Goal: Task Accomplishment & Management: Manage account settings

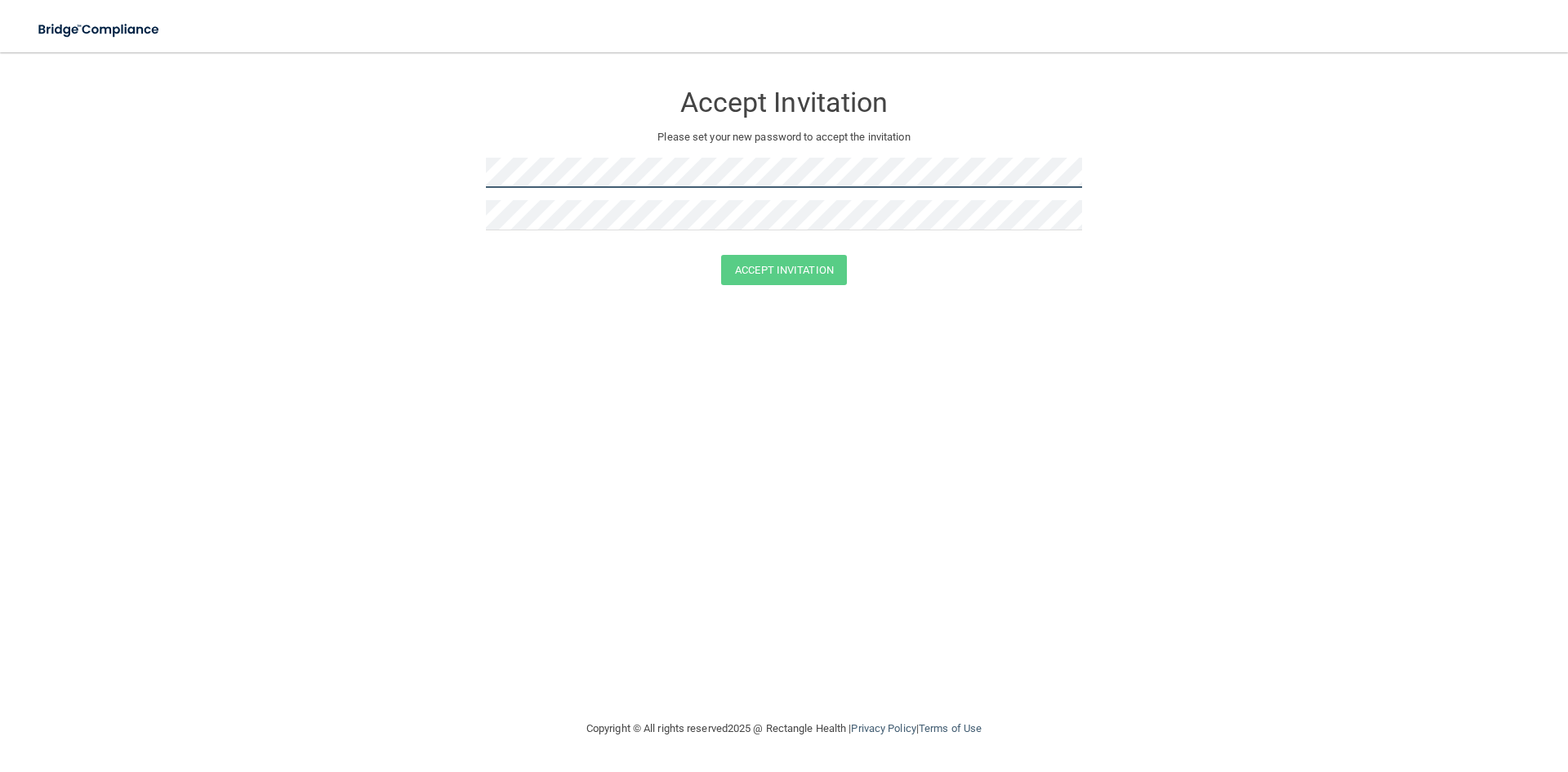
click at [260, 182] on form "Accept Invitation Please set your new password to accept the invitation Accept …" at bounding box center [784, 186] width 1502 height 236
click at [413, 183] on form "Accept Invitation Please set your new password to accept the invitation Accept …" at bounding box center [784, 186] width 1502 height 236
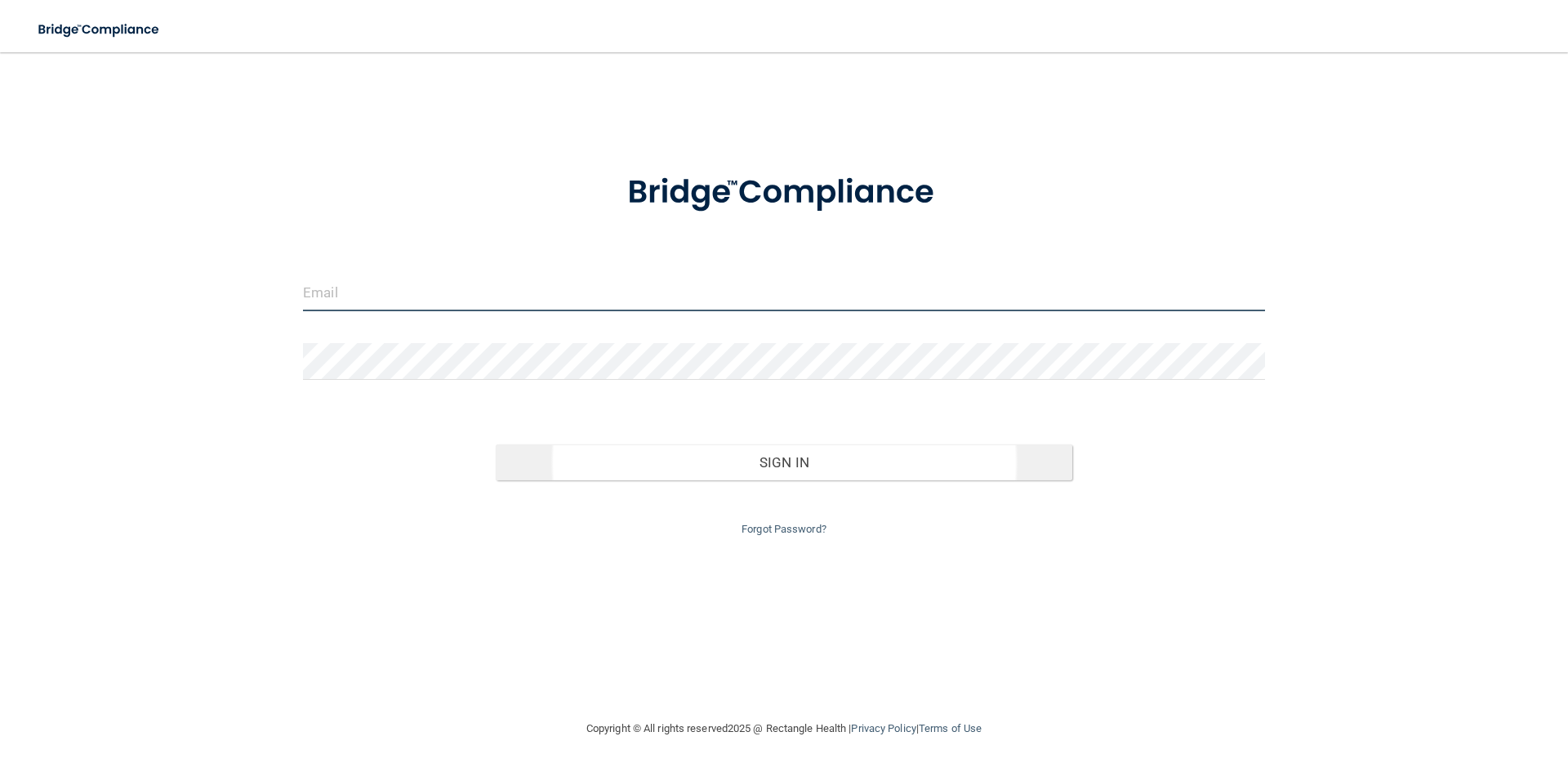
type input "[EMAIL_ADDRESS][DOMAIN_NAME]"
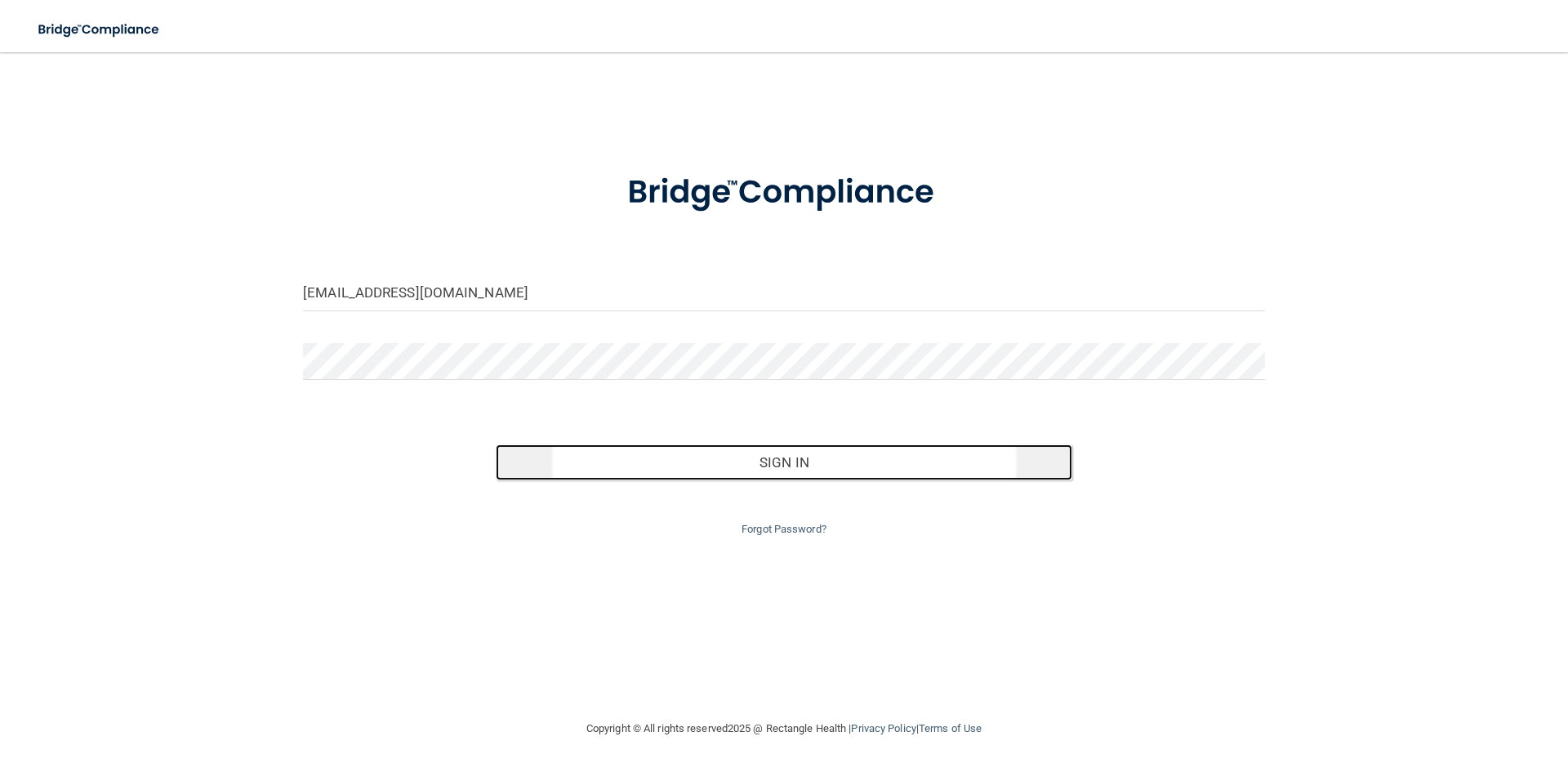
click at [790, 464] on button "Sign In" at bounding box center [784, 462] width 578 height 36
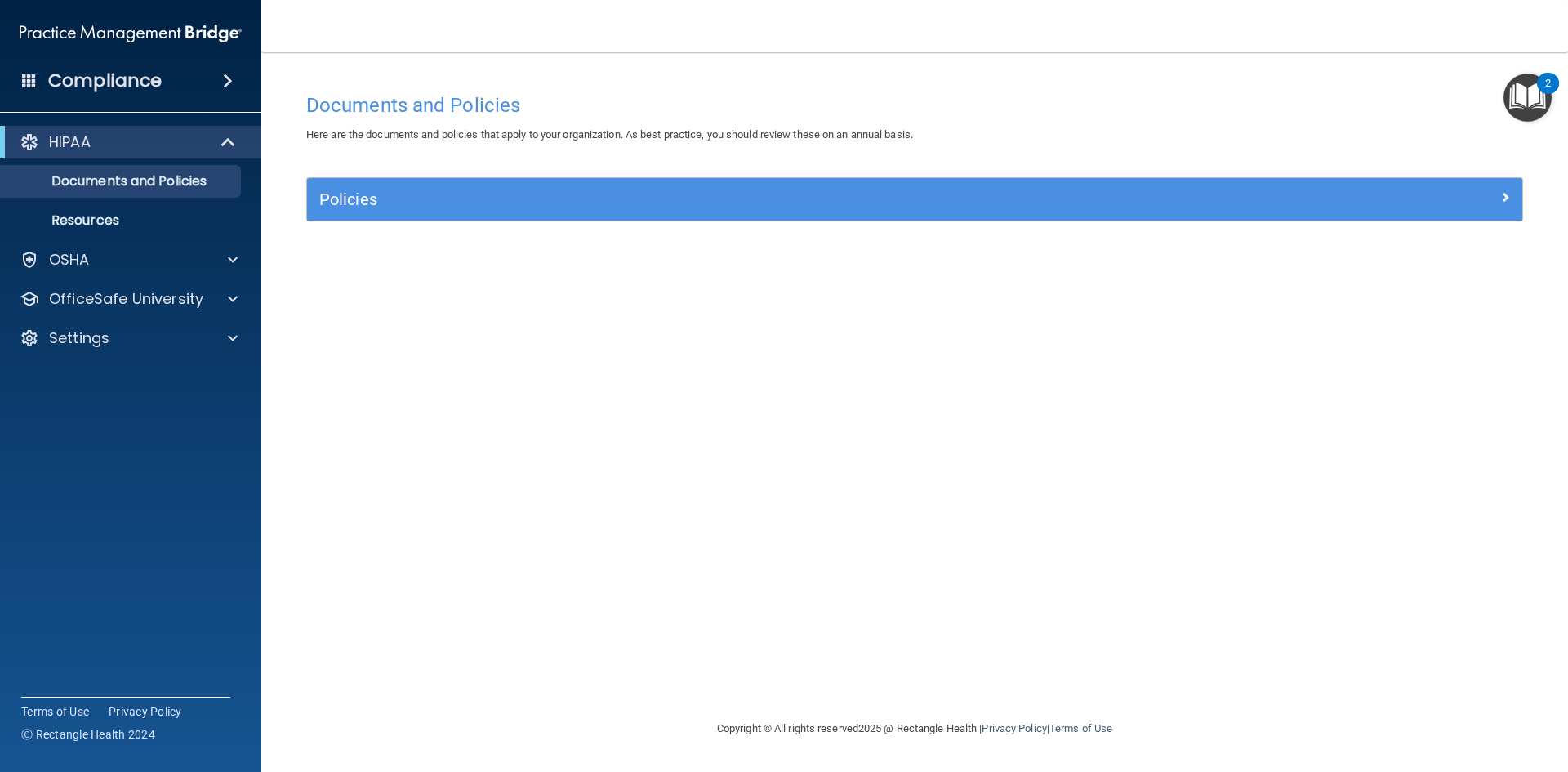
click at [223, 83] on span at bounding box center [228, 81] width 10 height 20
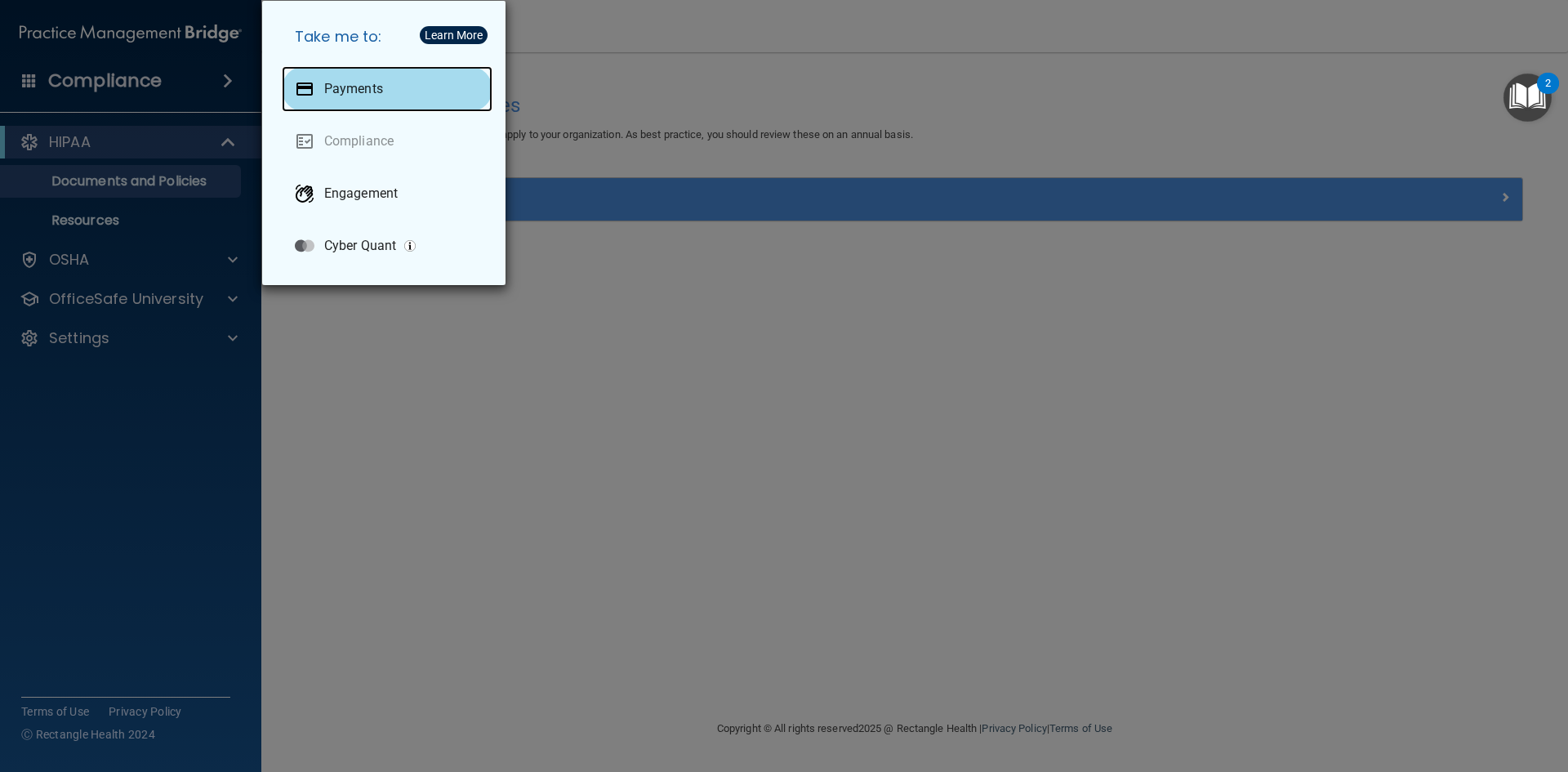
click at [326, 83] on p "Payments" at bounding box center [353, 89] width 59 height 16
click at [656, 426] on div "Take me to: Payments Compliance Engagement Cyber Quant" at bounding box center [784, 386] width 1568 height 772
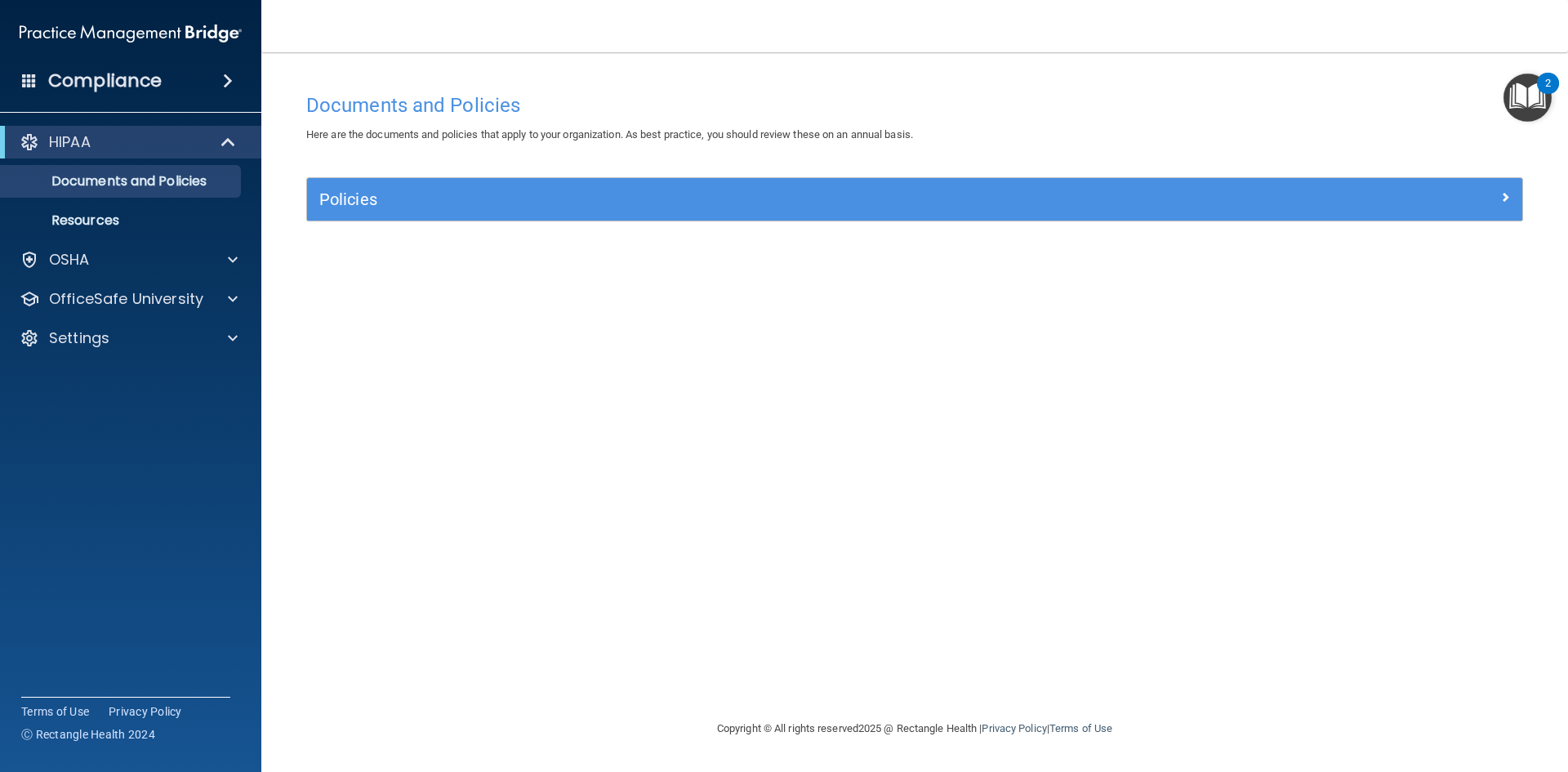
click at [100, 77] on h4 "Compliance" at bounding box center [105, 81] width 113 height 23
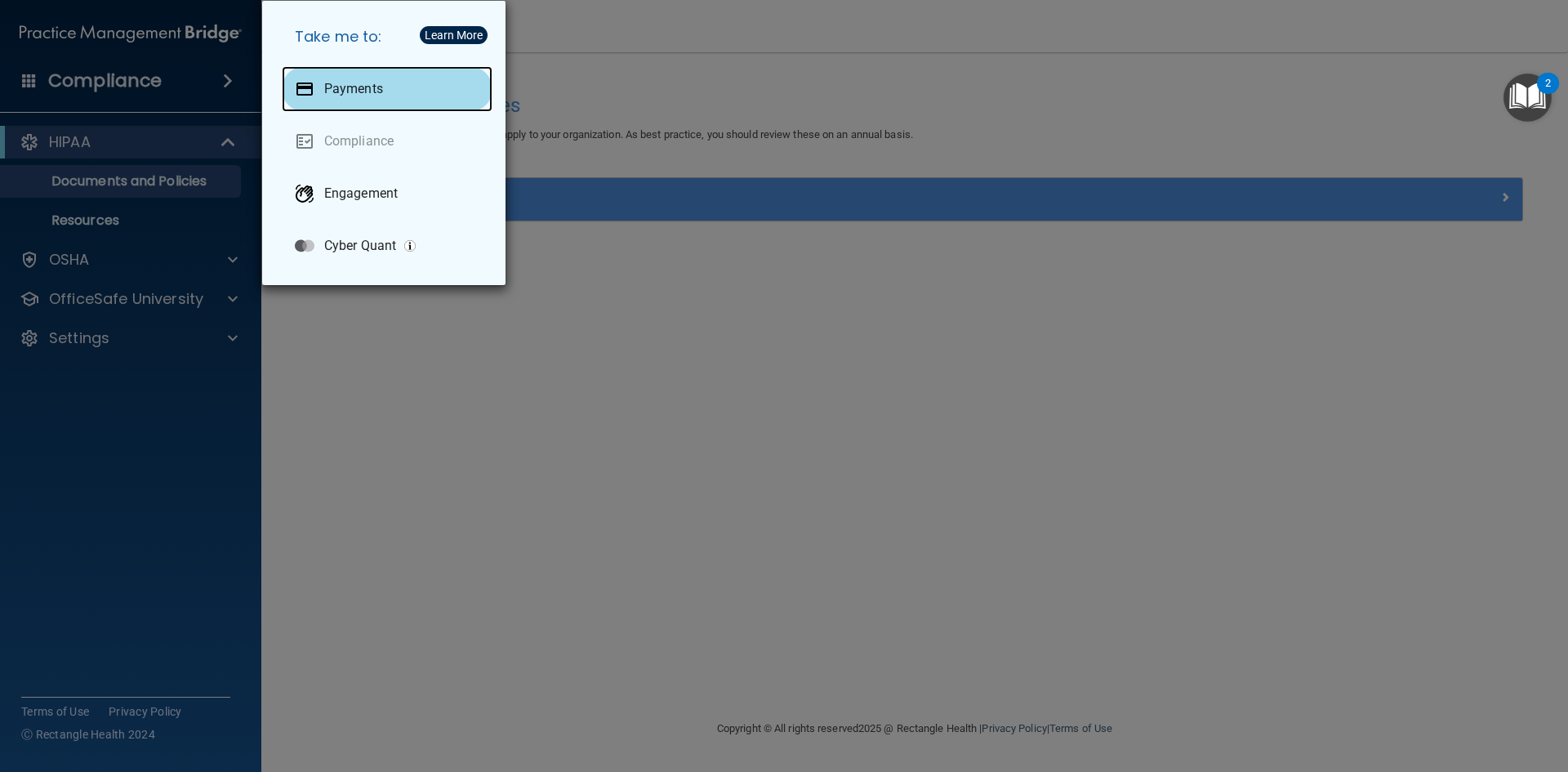
click at [357, 89] on p "Payments" at bounding box center [353, 89] width 59 height 16
click at [818, 477] on div "Take me to: Payments Compliance Engagement Cyber Quant" at bounding box center [784, 386] width 1568 height 772
